Goal: Task Accomplishment & Management: Use online tool/utility

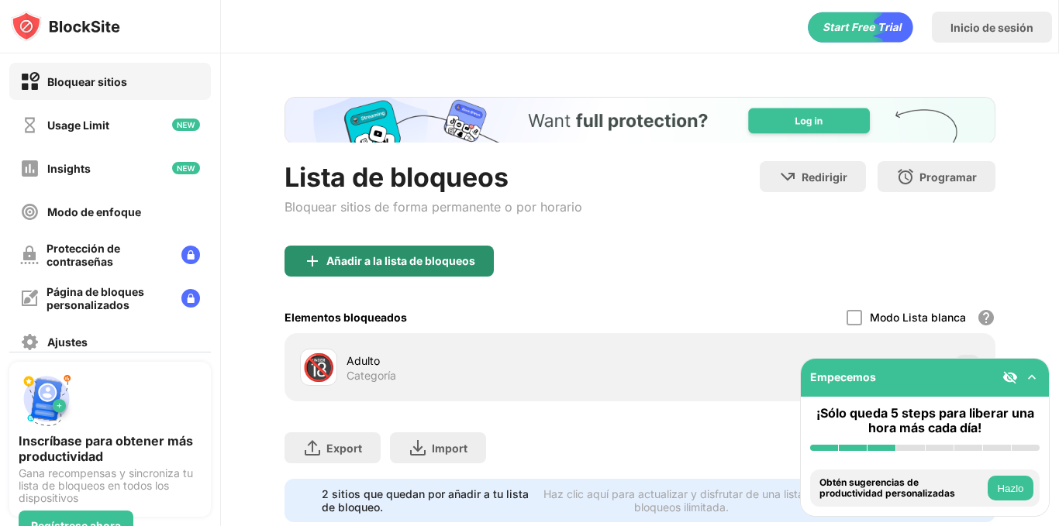
click at [407, 266] on div "Añadir a la lista de bloqueos" at bounding box center [400, 261] width 149 height 12
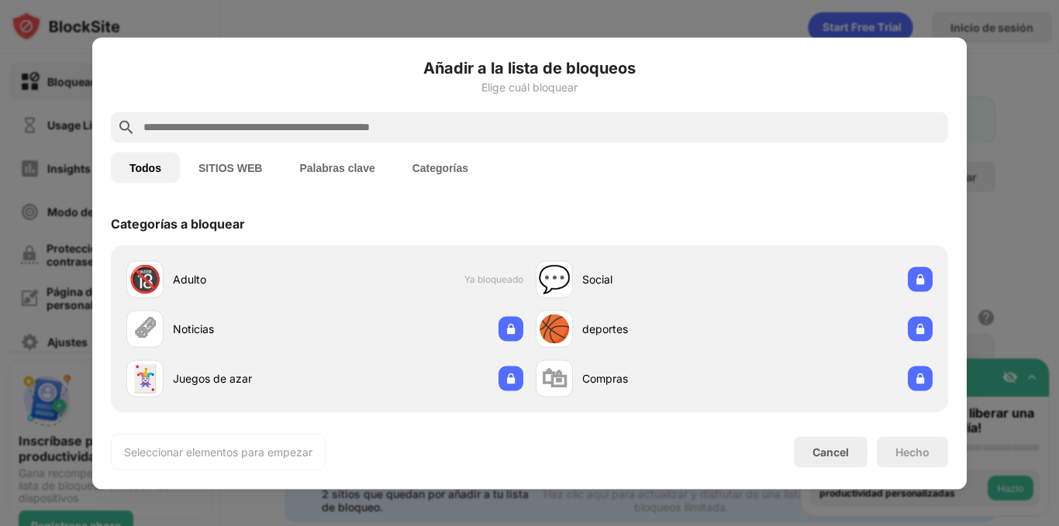
click at [505, 126] on input "text" at bounding box center [542, 127] width 800 height 19
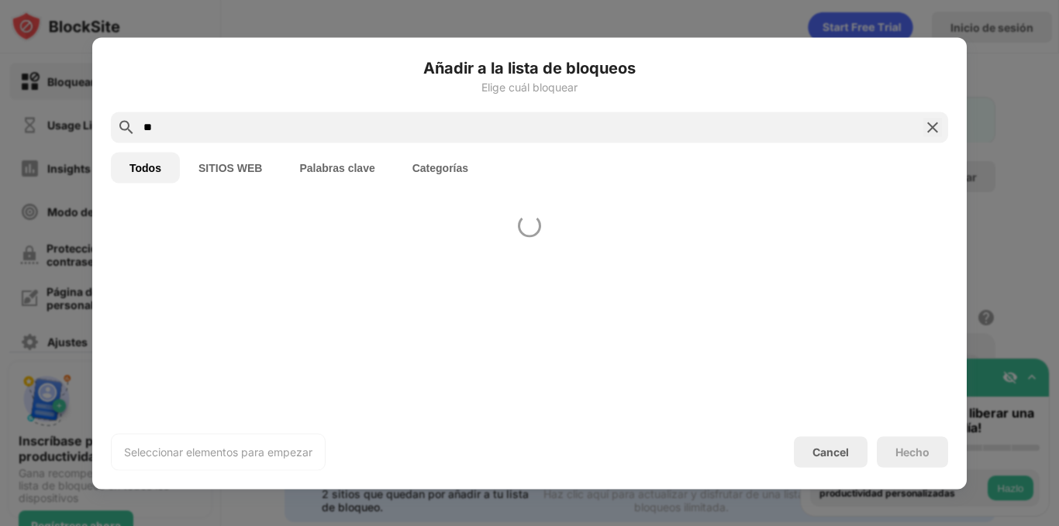
type input "*"
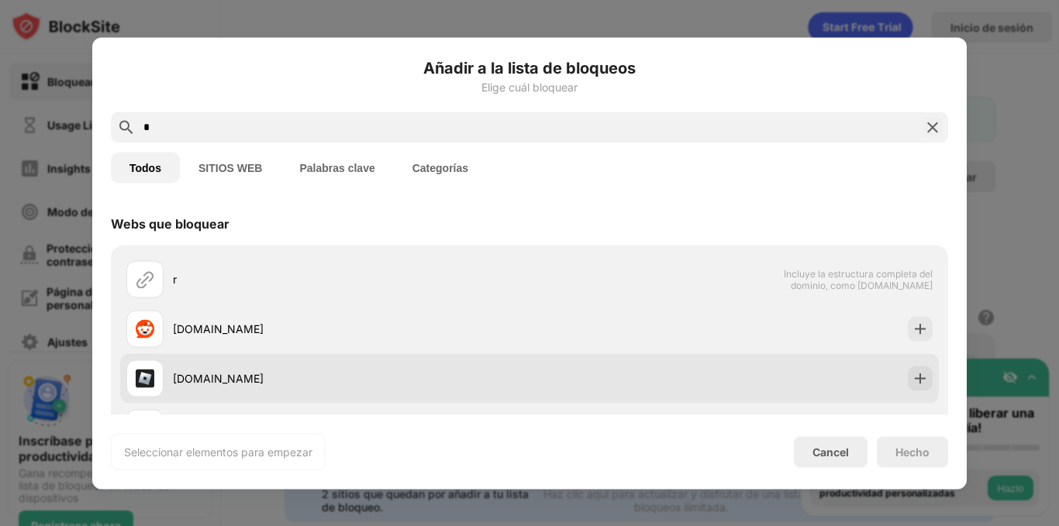
type input "*"
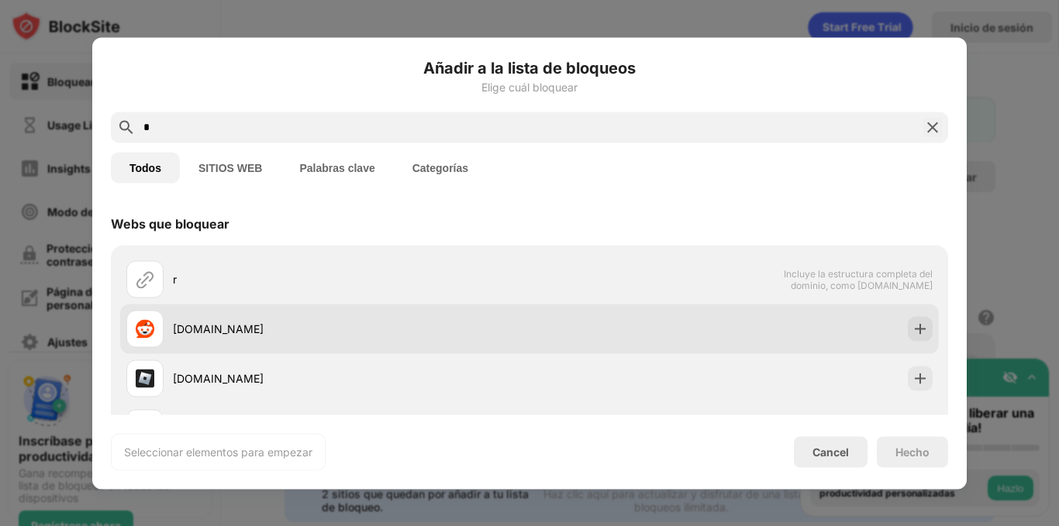
drag, startPoint x: 188, startPoint y: 368, endPoint x: 160, endPoint y: 346, distance: 35.8
click at [160, 347] on div "r Incluye la estructura completa del dominio, como [DOMAIN_NAME] [DOMAIN_NAME] …" at bounding box center [529, 403] width 819 height 298
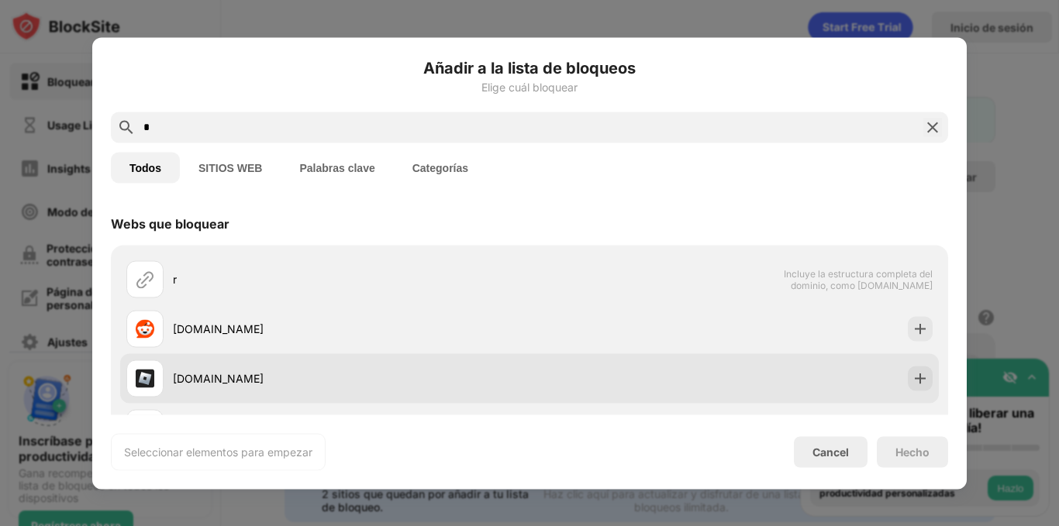
drag, startPoint x: 163, startPoint y: 371, endPoint x: 199, endPoint y: 374, distance: 36.6
click at [195, 374] on div "[DOMAIN_NAME]" at bounding box center [327, 378] width 403 height 37
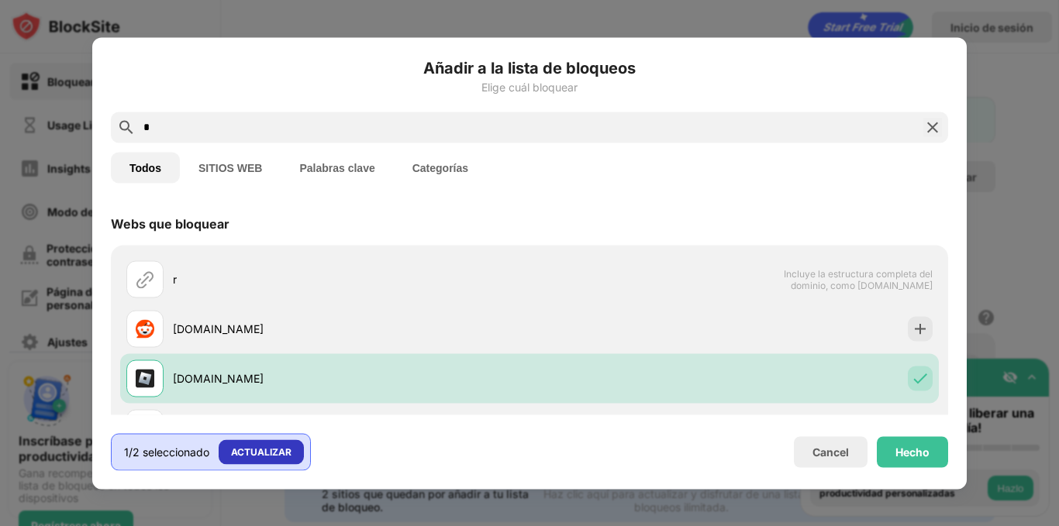
click at [278, 445] on div "ACTUALIZAR" at bounding box center [261, 452] width 60 height 16
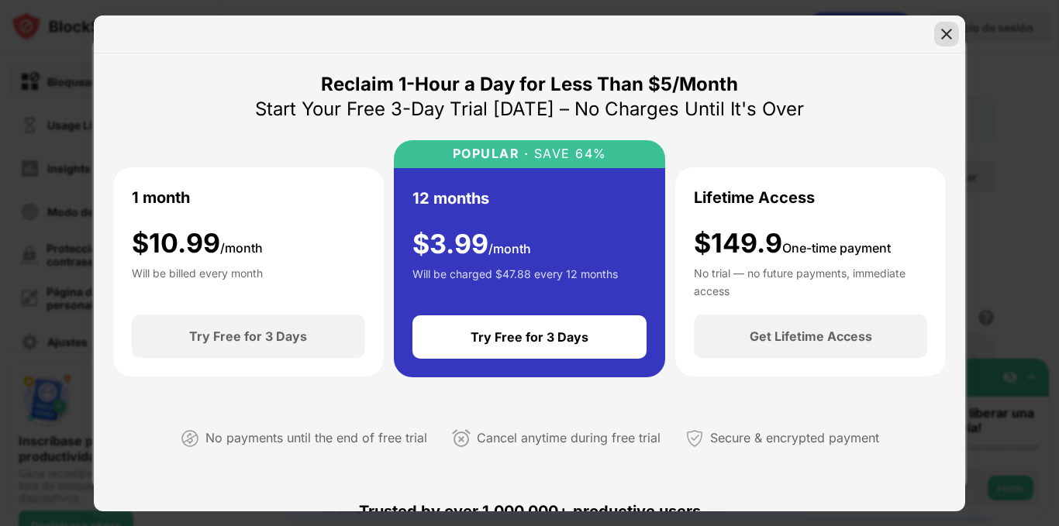
click at [943, 33] on img at bounding box center [947, 34] width 16 height 16
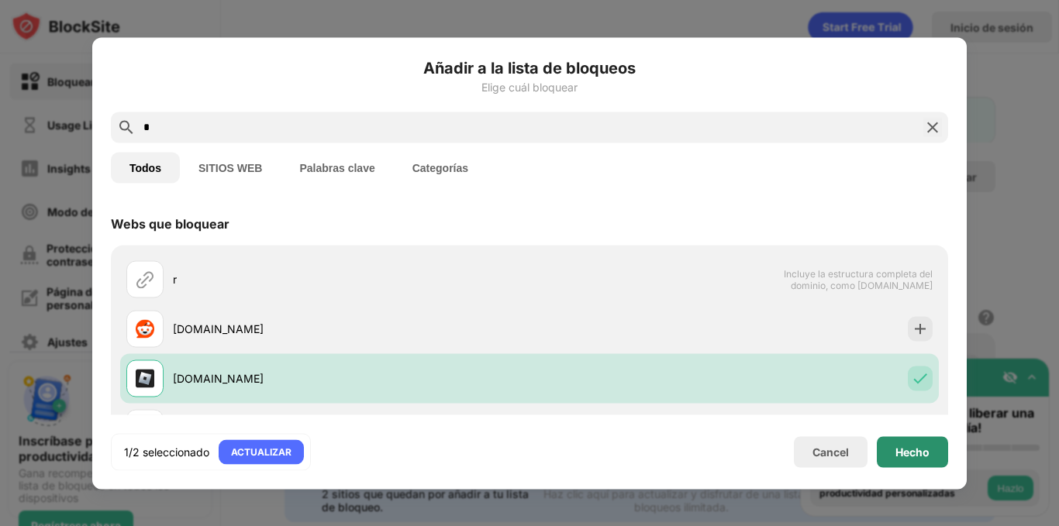
click at [892, 440] on div "Hecho" at bounding box center [912, 451] width 71 height 31
